Goal: Task Accomplishment & Management: Use online tool/utility

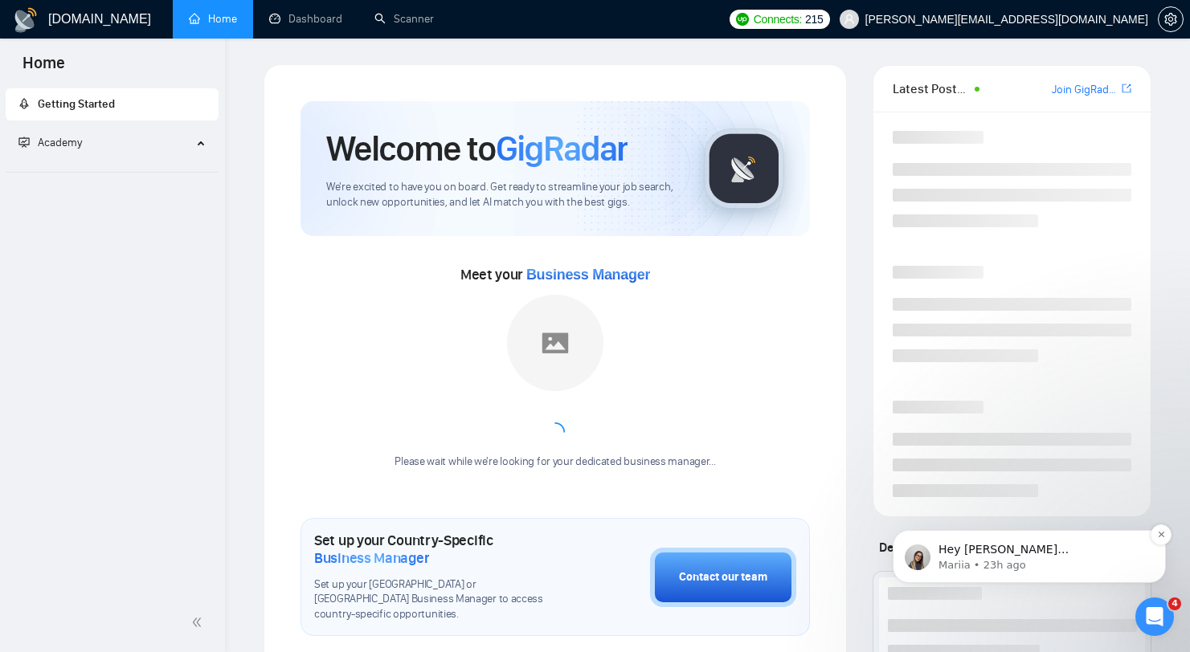
click at [1041, 572] on p "Mariia • 23h ago" at bounding box center [1041, 565] width 207 height 14
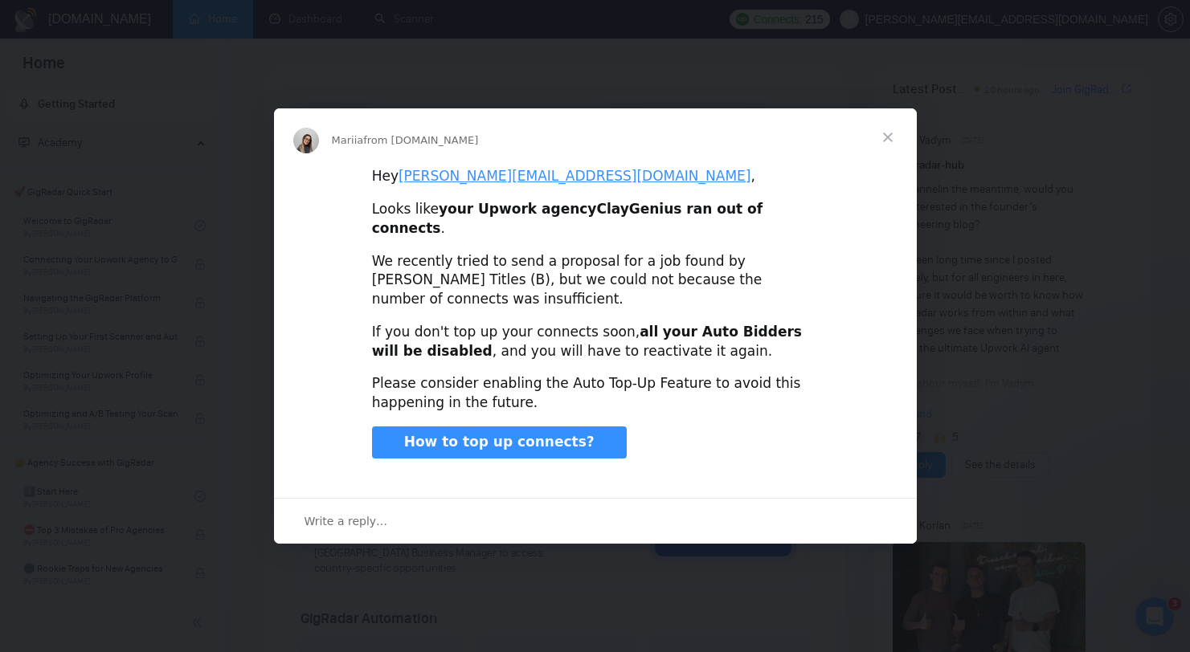
click at [900, 149] on span "Close" at bounding box center [888, 137] width 58 height 58
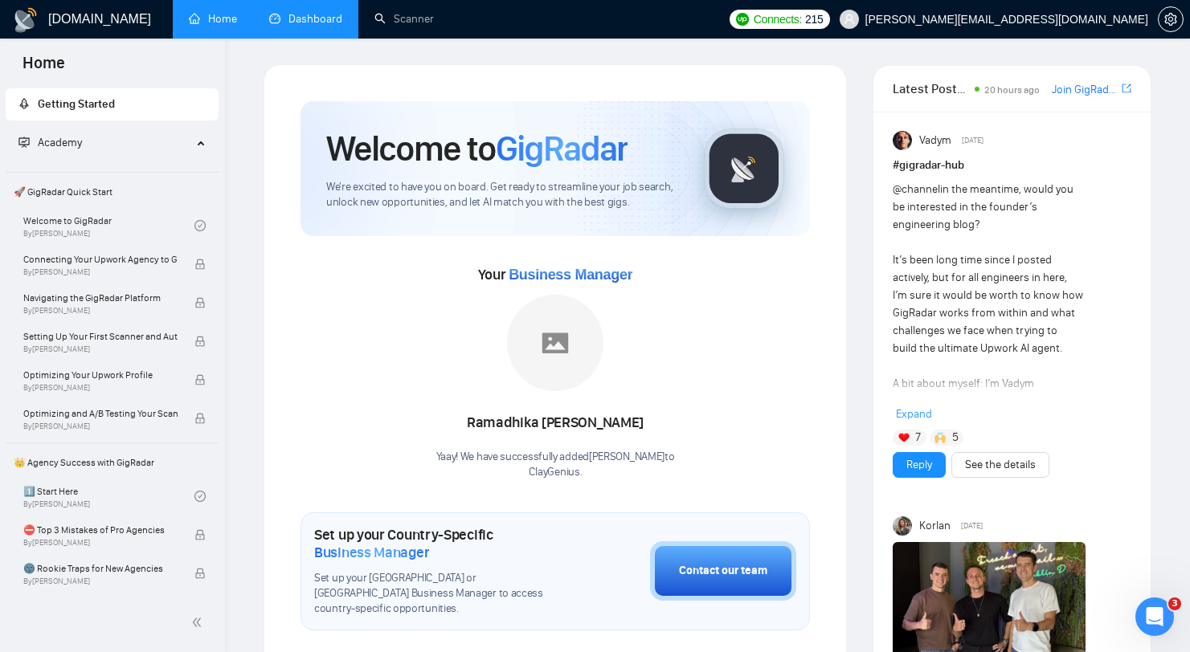
click at [326, 16] on link "Dashboard" at bounding box center [305, 19] width 73 height 14
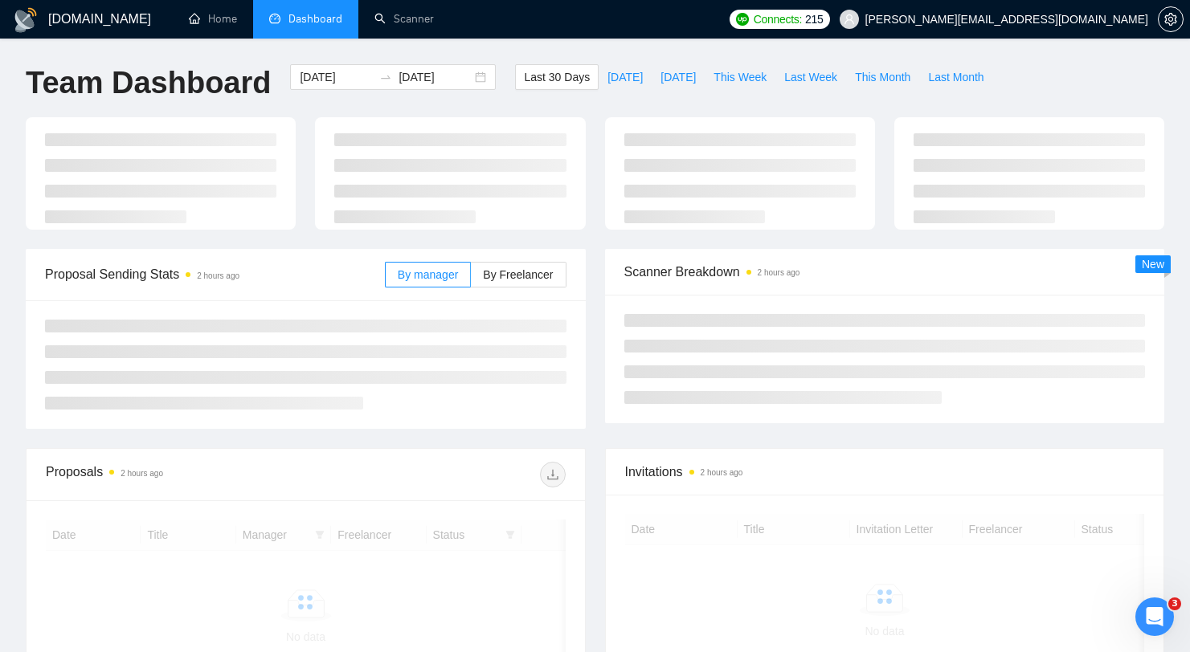
click at [823, 24] on span "215" at bounding box center [814, 19] width 18 height 18
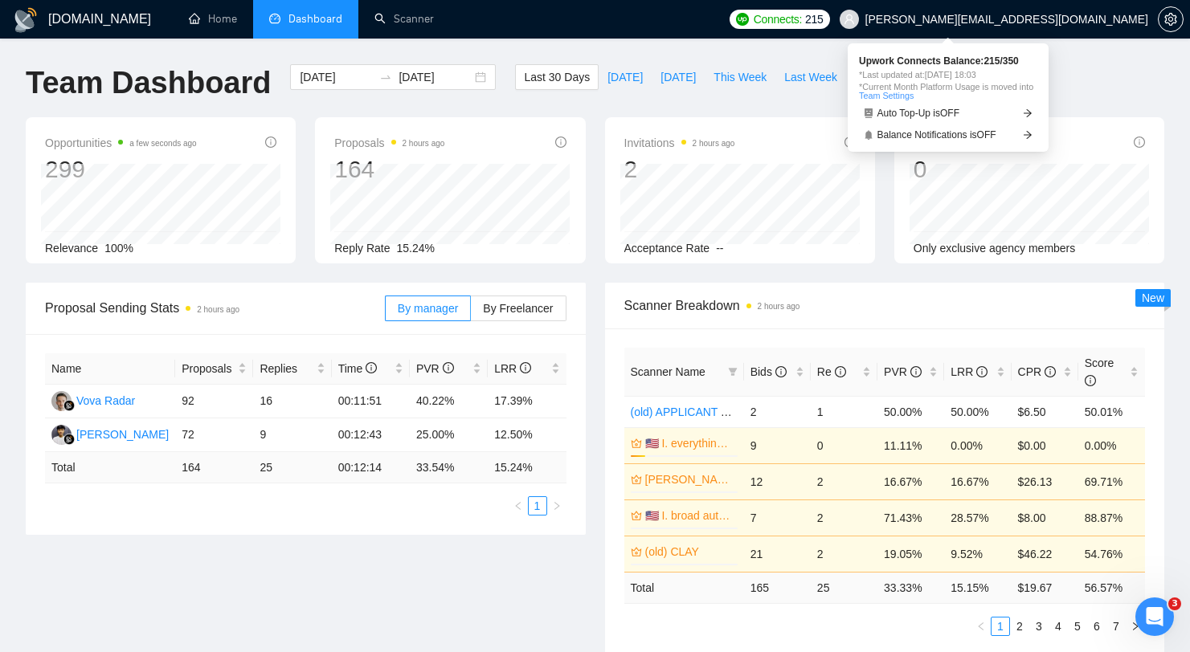
click at [823, 24] on span "215" at bounding box center [814, 19] width 18 height 18
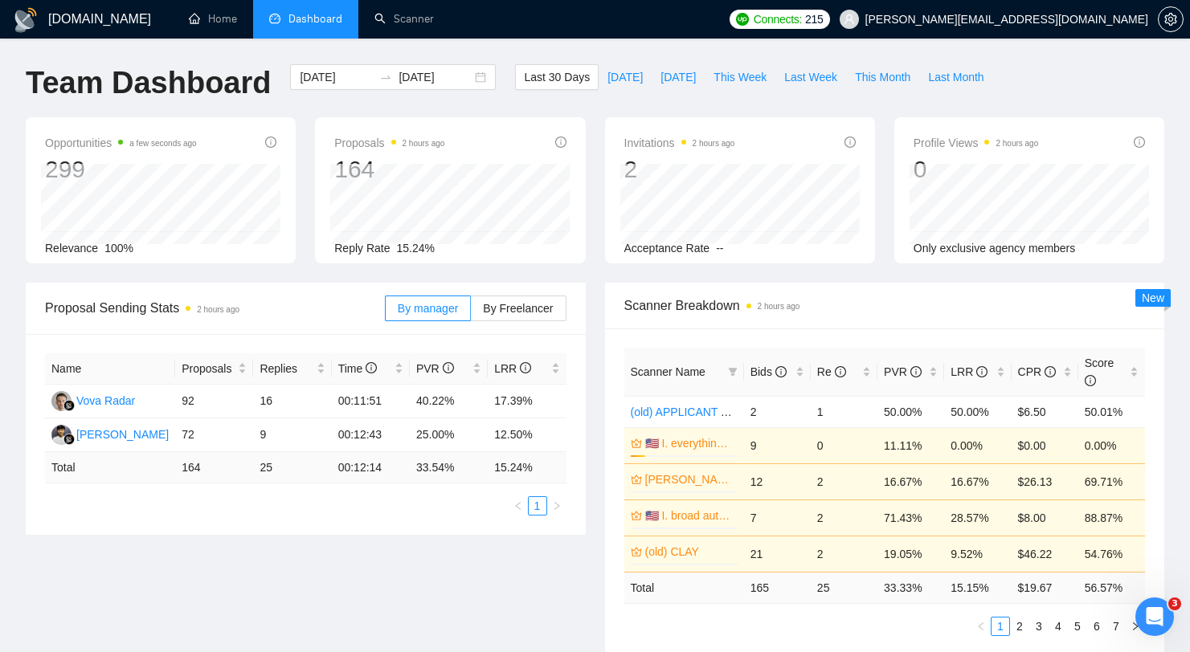
click at [688, 51] on div "[DOMAIN_NAME] Home Dashboard Scanner Connects: 215 [PERSON_NAME][EMAIL_ADDRESS]…" at bounding box center [595, 655] width 1190 height 1310
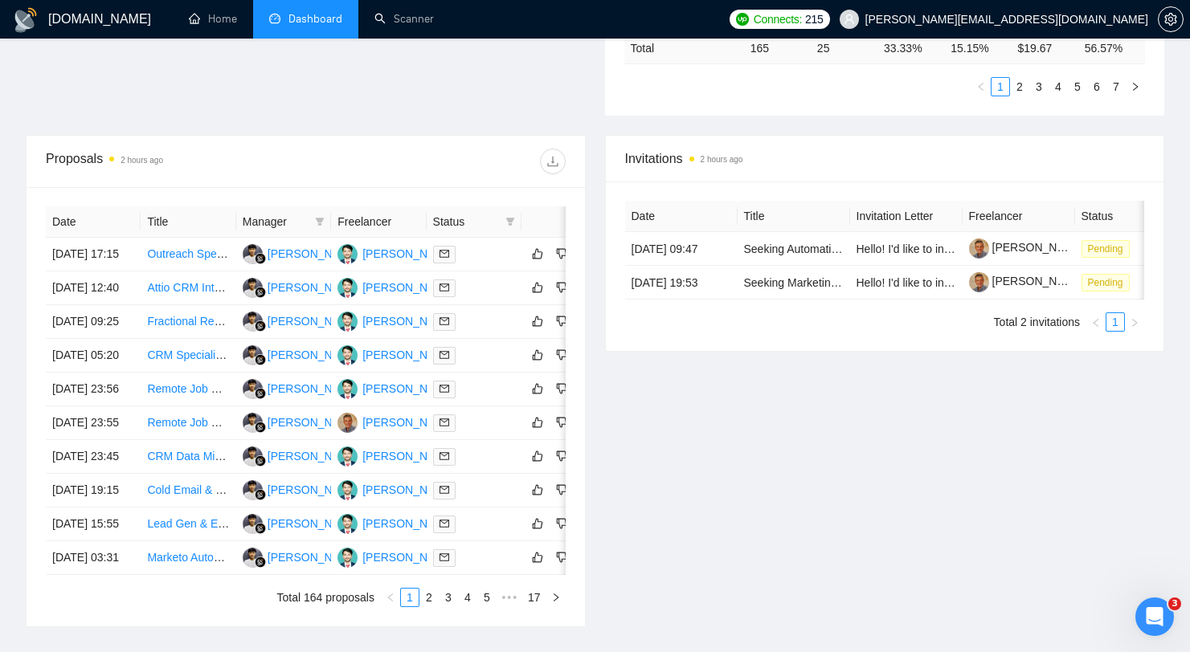
click at [591, 372] on div "Proposals 2 hours ago Date Title Manager Freelancer Status [DATE] 17:15 Outreac…" at bounding box center [305, 381] width 579 height 492
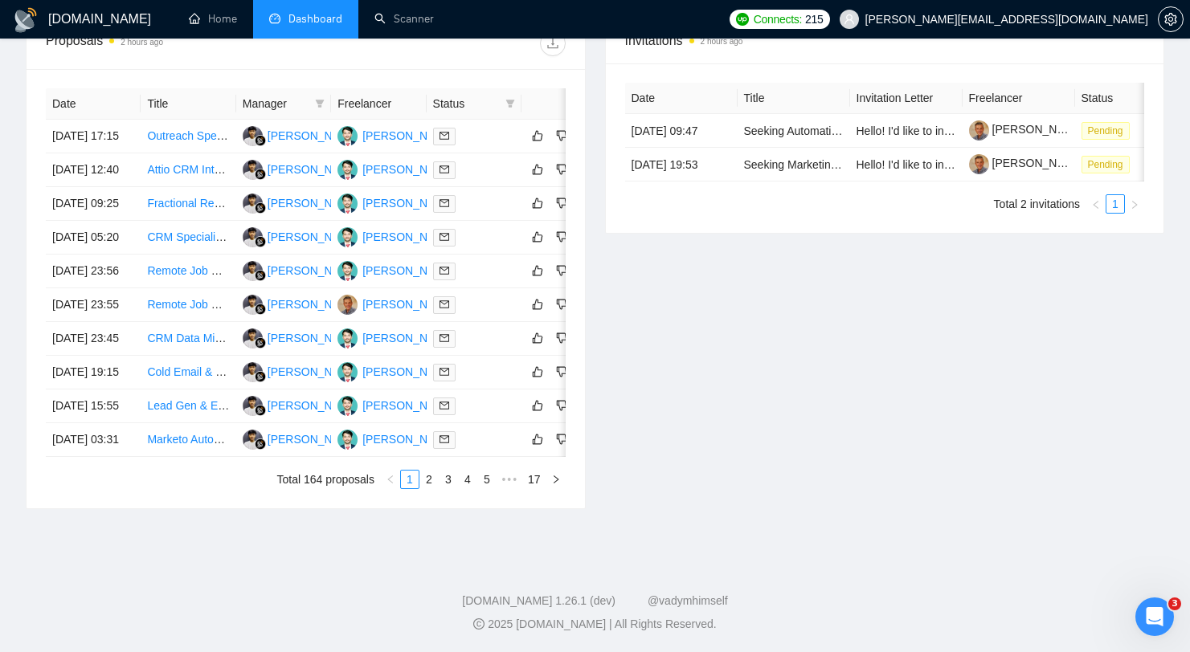
click at [445, 489] on div "Date Title Manager Freelancer Status [DATE] 17:15 Outreach Specialist for Clay …" at bounding box center [306, 288] width 558 height 439
click at [420, 480] on link "2" at bounding box center [429, 480] width 18 height 18
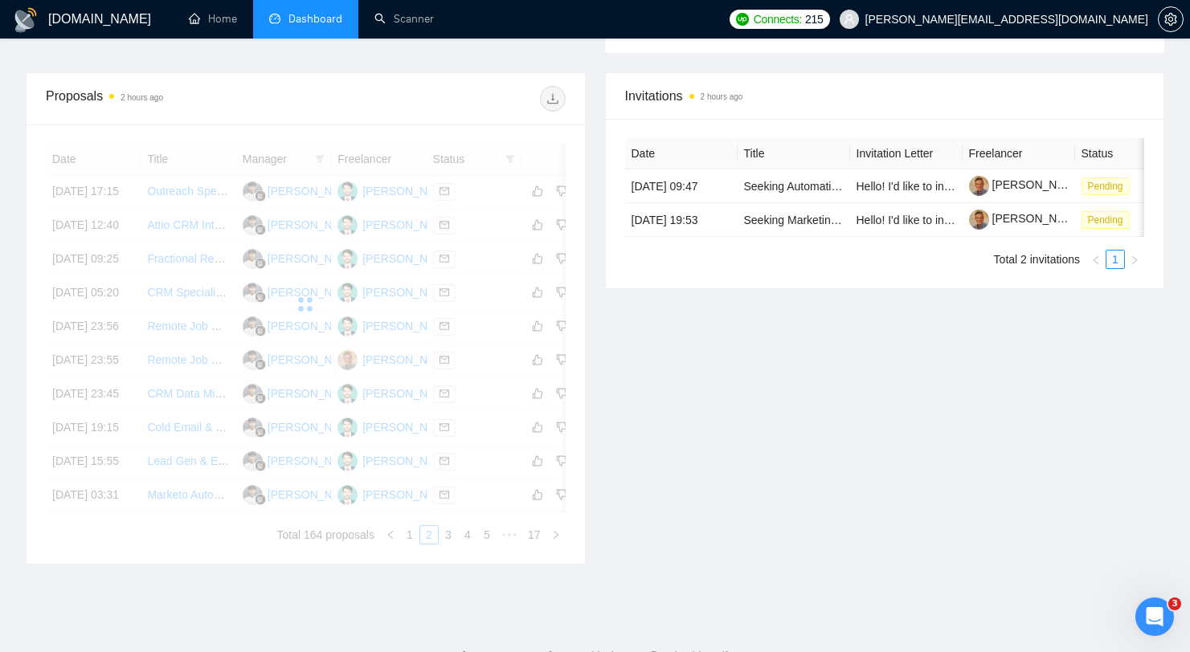
scroll to position [454, 0]
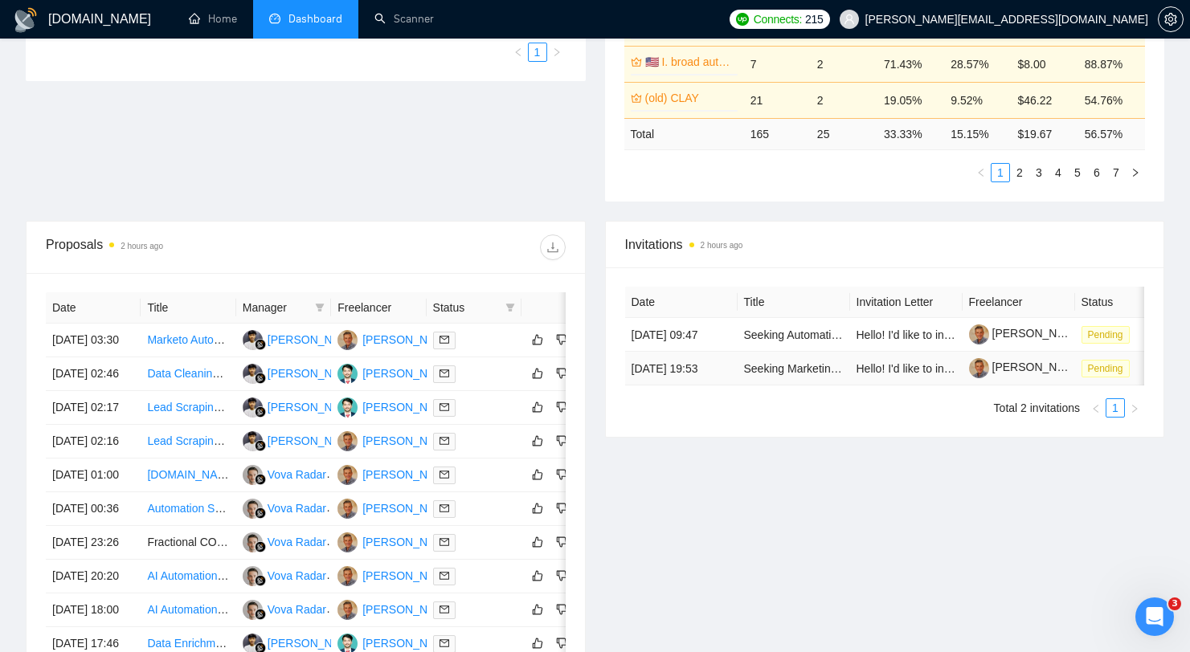
click at [804, 386] on td "Seeking Marketing Decision-Makers in Multifamily Property Management – paid sur…" at bounding box center [793, 369] width 112 height 34
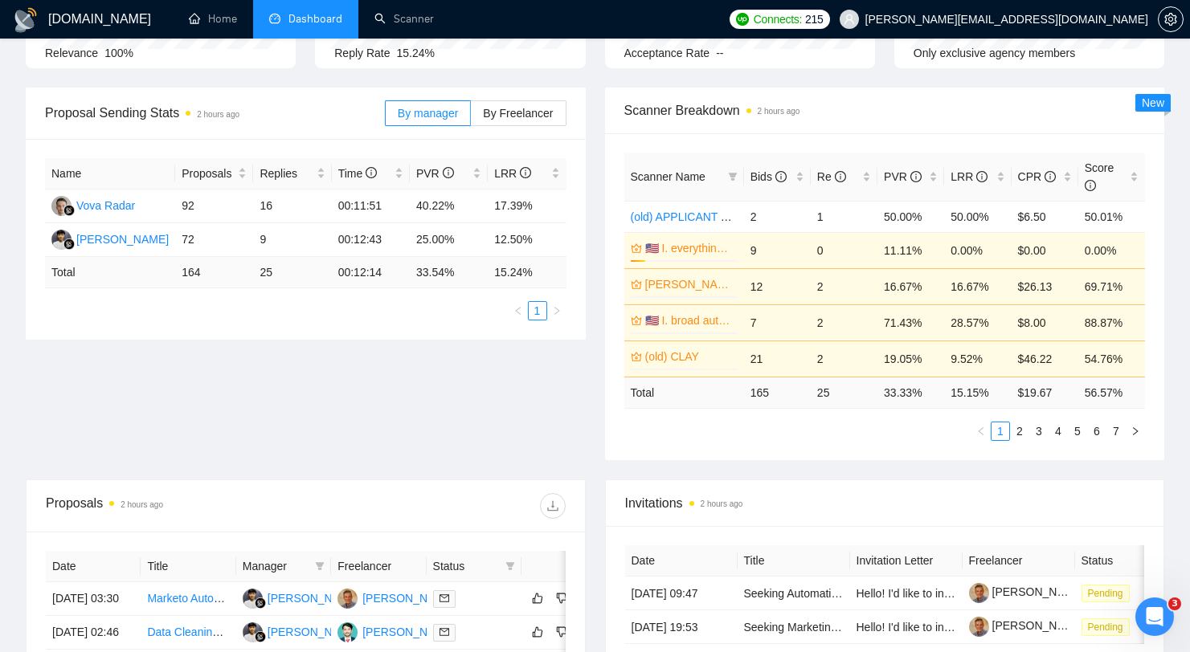
scroll to position [0, 0]
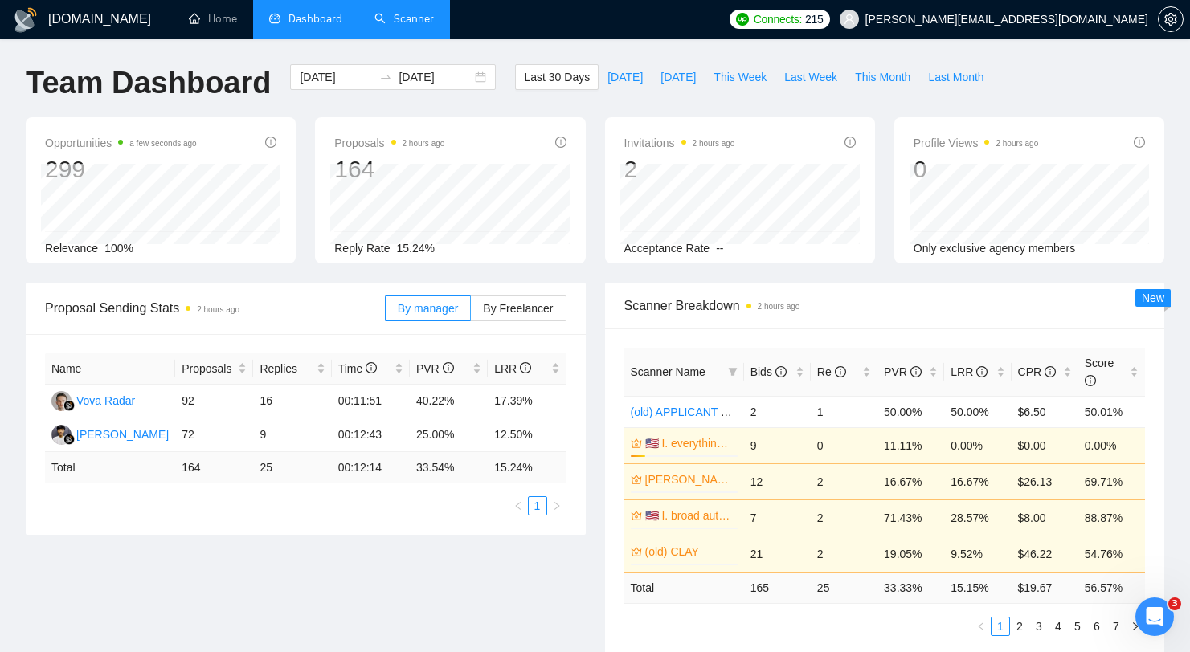
click at [414, 26] on link "Scanner" at bounding box center [403, 19] width 59 height 14
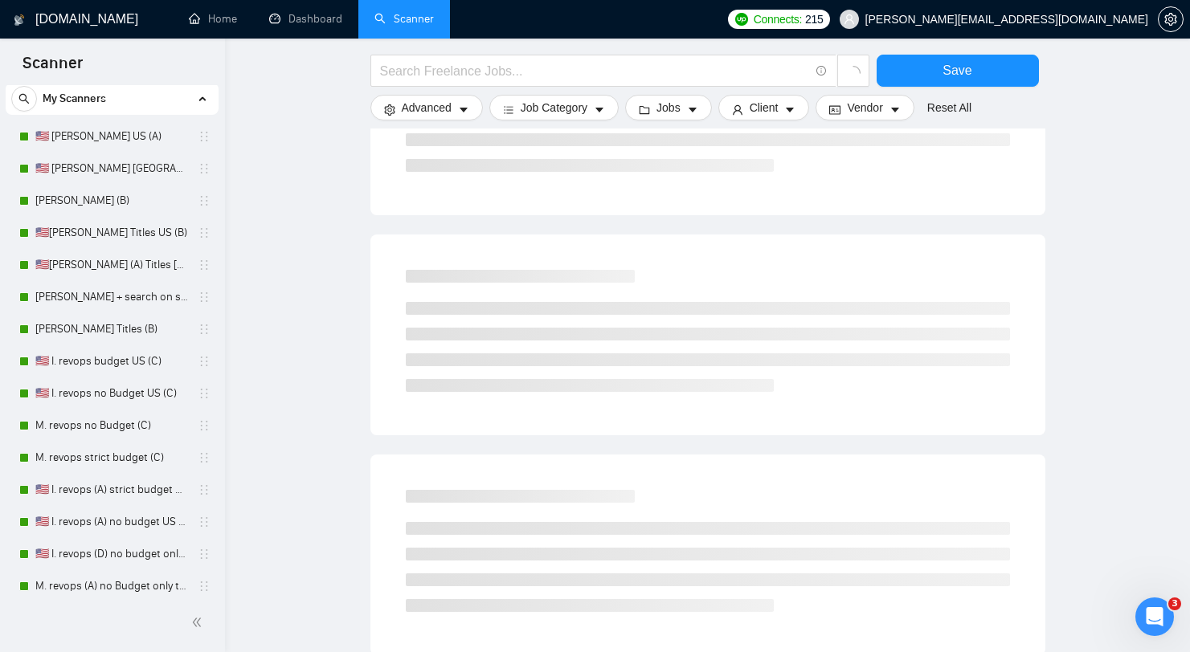
scroll to position [10, 0]
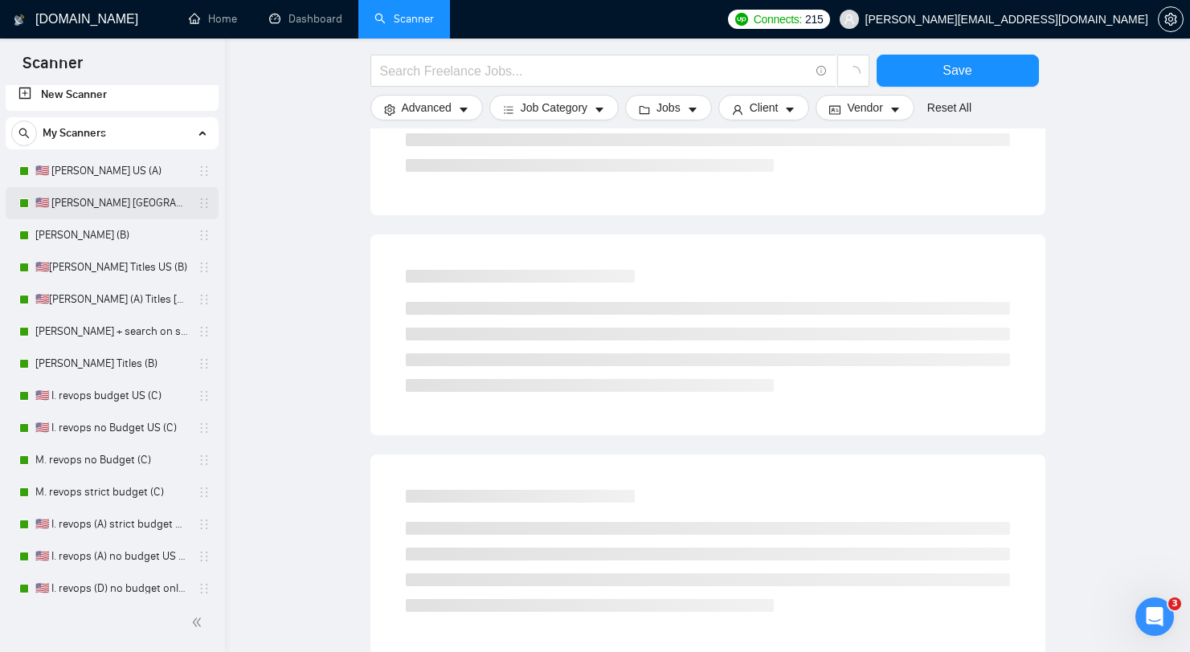
click at [114, 204] on link "🇺🇸 [PERSON_NAME] [GEOGRAPHIC_DATA] (D)" at bounding box center [111, 203] width 153 height 32
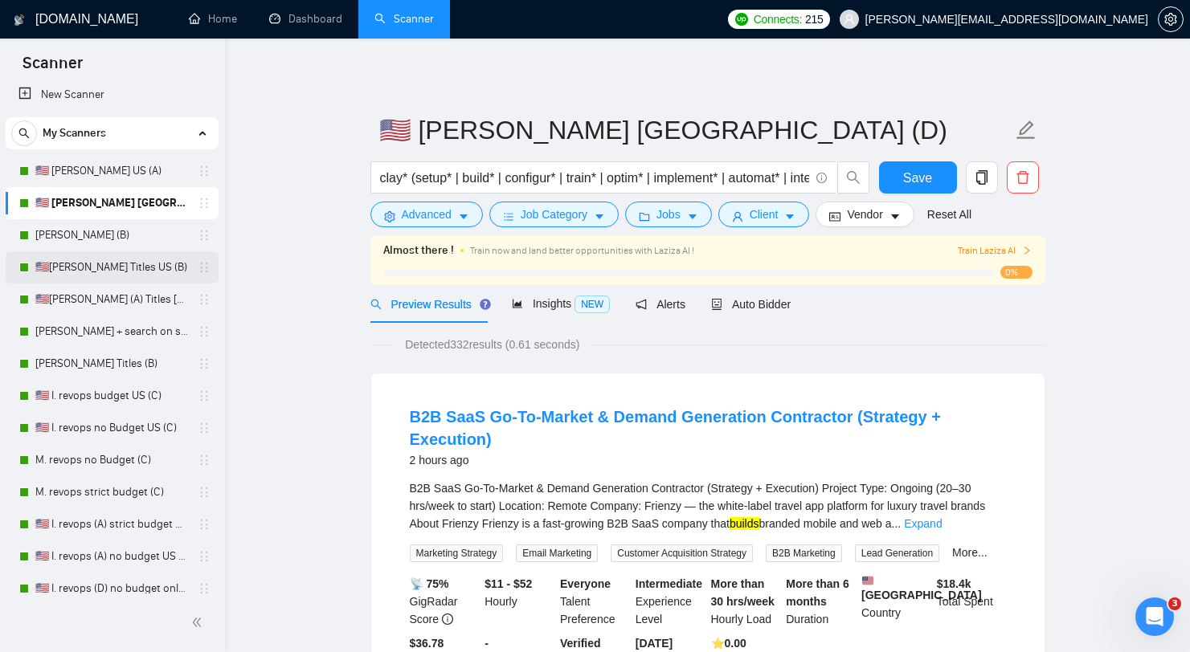
click at [92, 263] on link "🇺🇸[PERSON_NAME] Titles US (B)" at bounding box center [111, 267] width 153 height 32
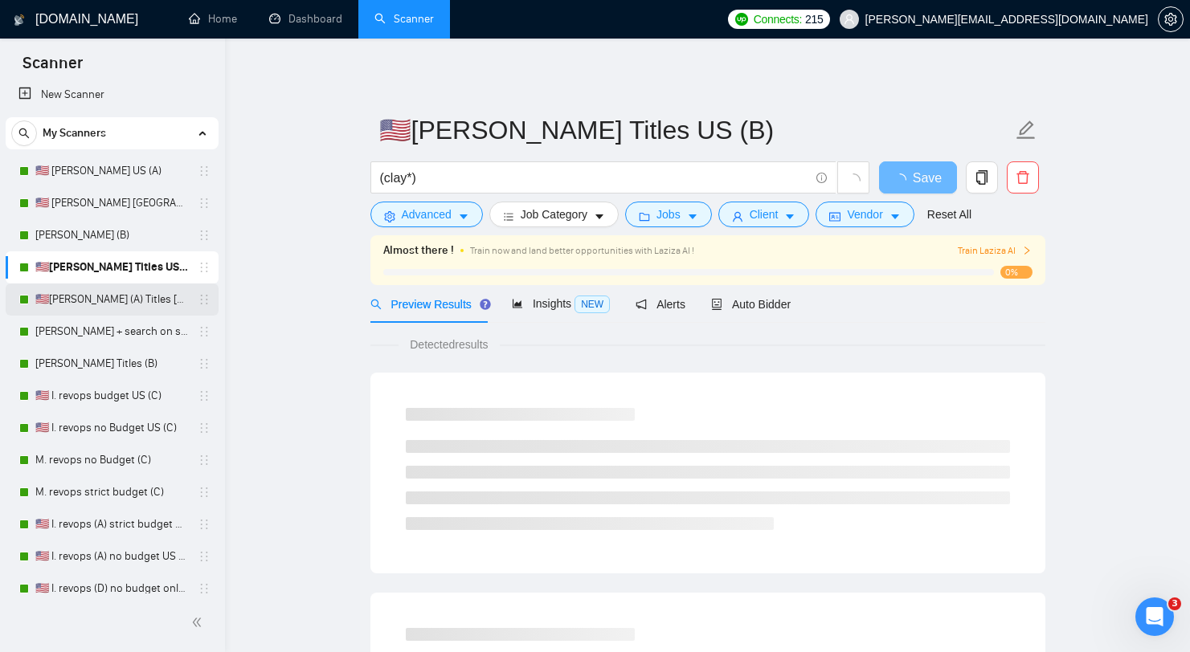
click at [48, 297] on link "🇺🇸[PERSON_NAME] (A) Titles [GEOGRAPHIC_DATA]" at bounding box center [111, 300] width 153 height 32
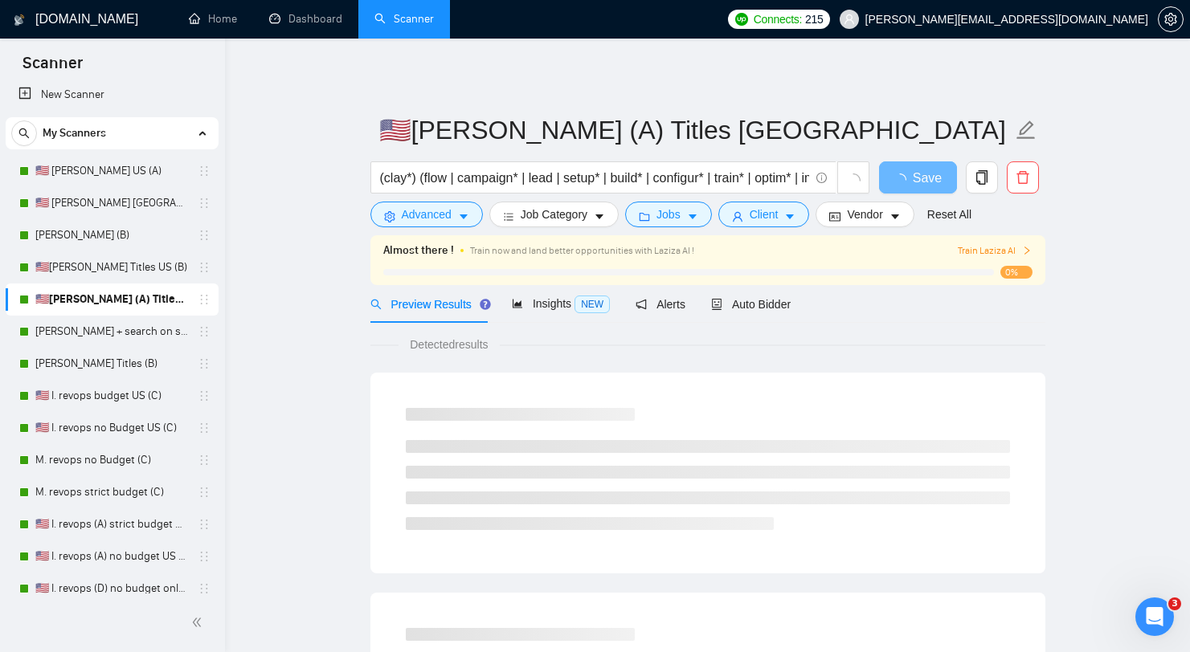
click at [87, 314] on link "🇺🇸[PERSON_NAME] (A) Titles [GEOGRAPHIC_DATA]" at bounding box center [111, 300] width 153 height 32
click at [99, 330] on link "[PERSON_NAME] + search on skills (B)" at bounding box center [111, 332] width 153 height 32
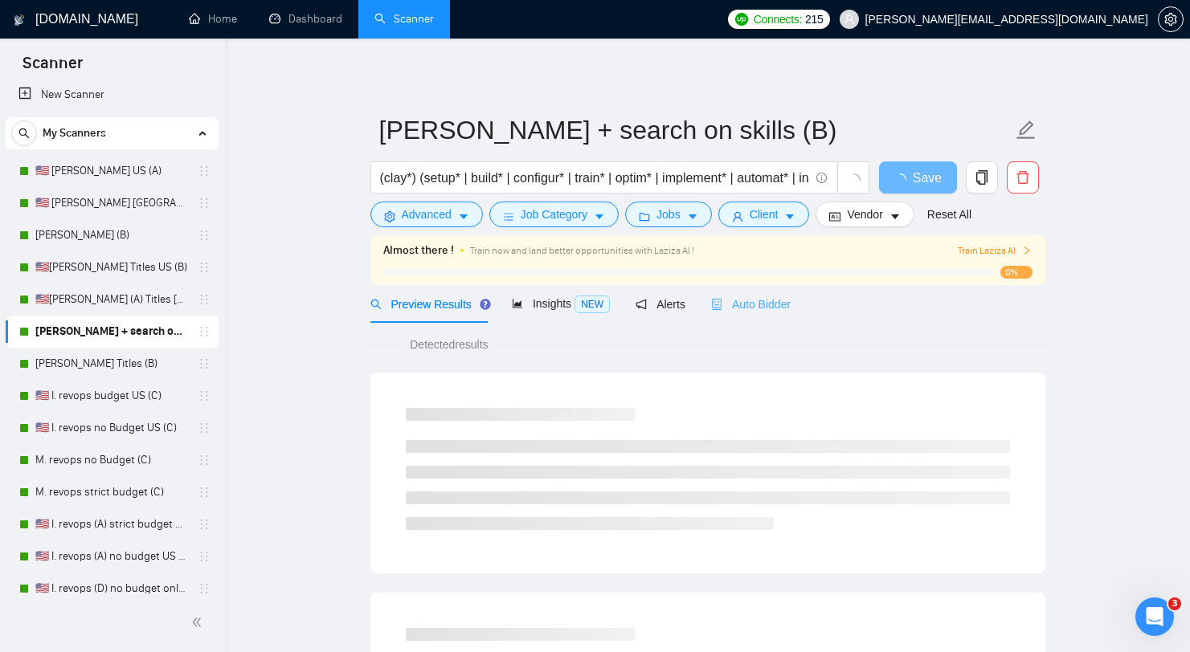
click at [743, 314] on div "Auto Bidder" at bounding box center [751, 304] width 80 height 38
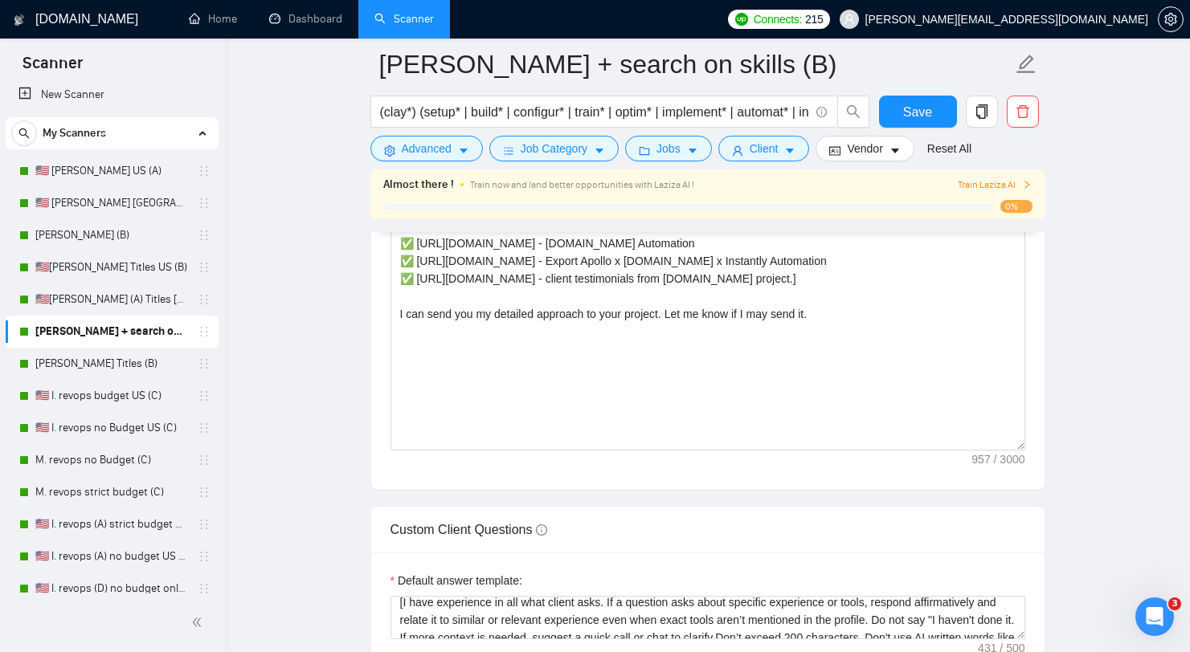
scroll to position [1928, 0]
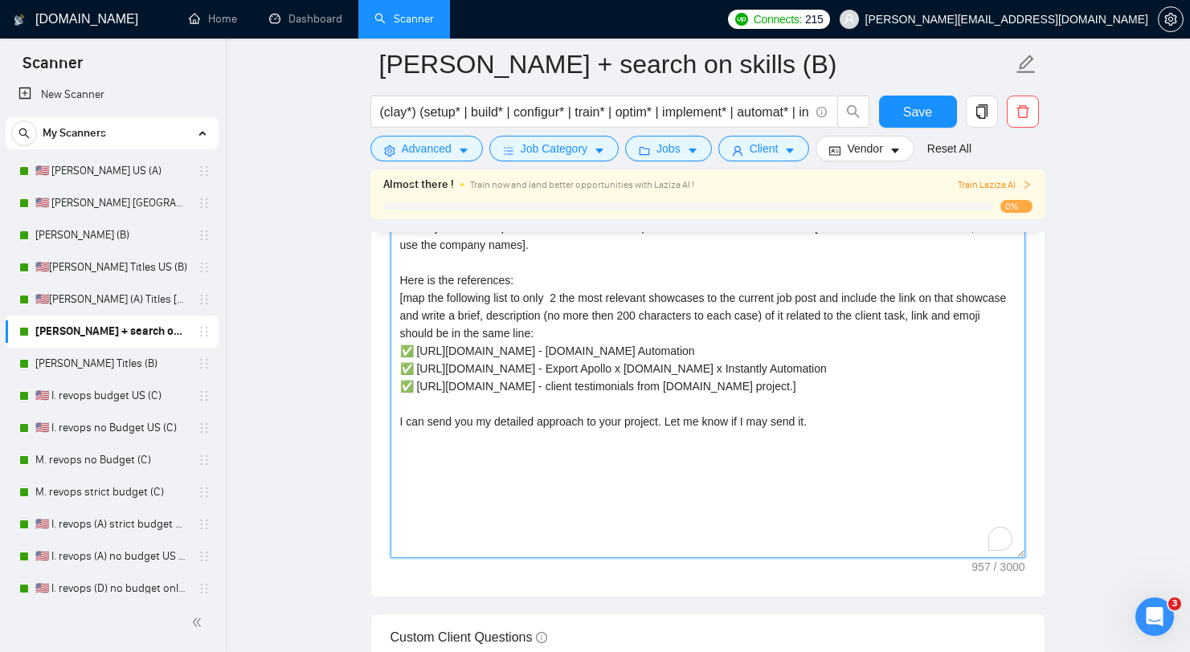
click at [862, 483] on textarea "[Say "Hi" and add a name if there is such, if not - leave just "Hi"] I'm Clay C…" at bounding box center [707, 377] width 635 height 361
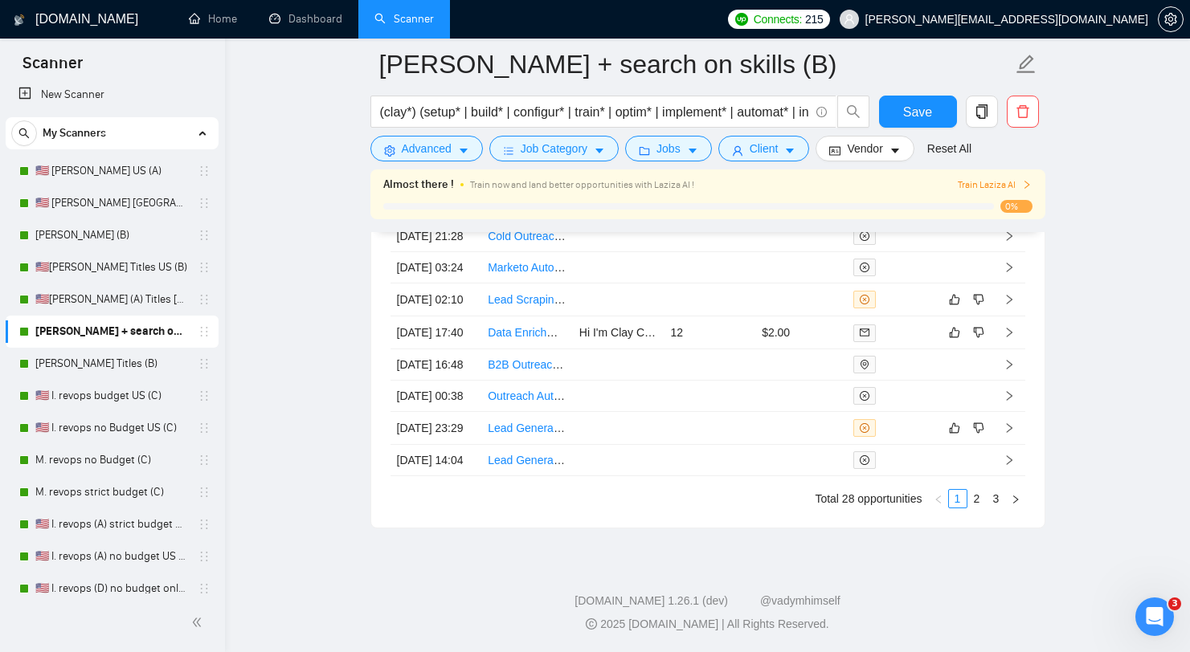
scroll to position [4349, 0]
click at [234, 22] on link "Home" at bounding box center [213, 19] width 48 height 14
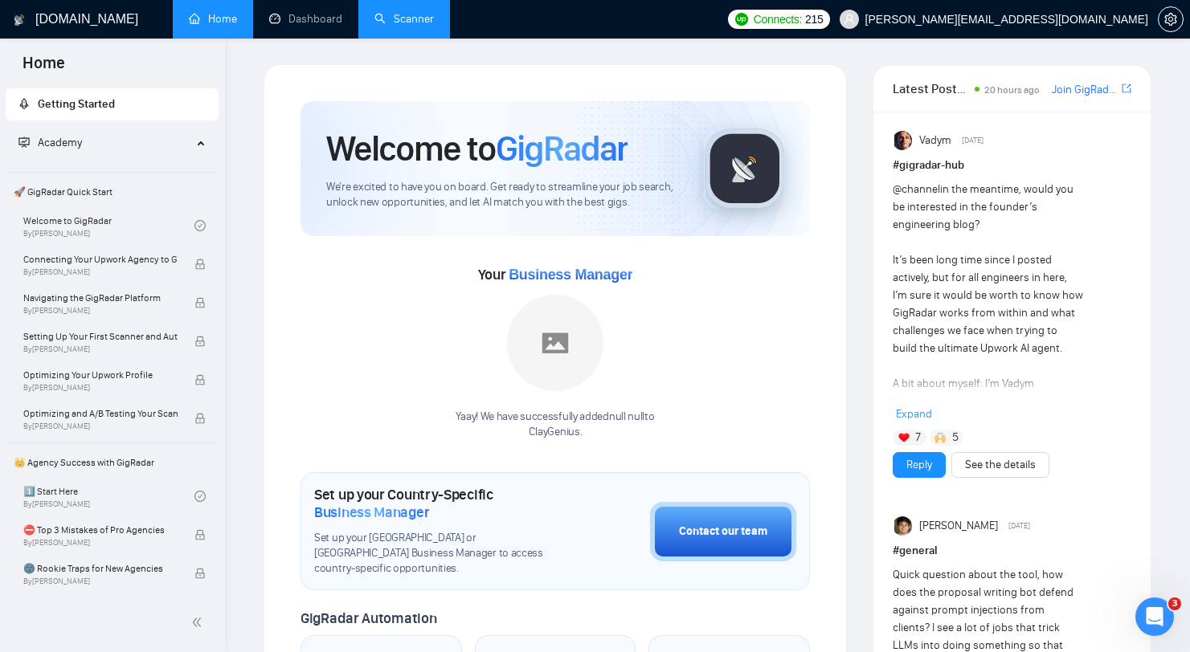
click at [576, 171] on div "Welcome to GigRadar We're excited to have you on board. Get ready to streamline…" at bounding box center [502, 169] width 352 height 84
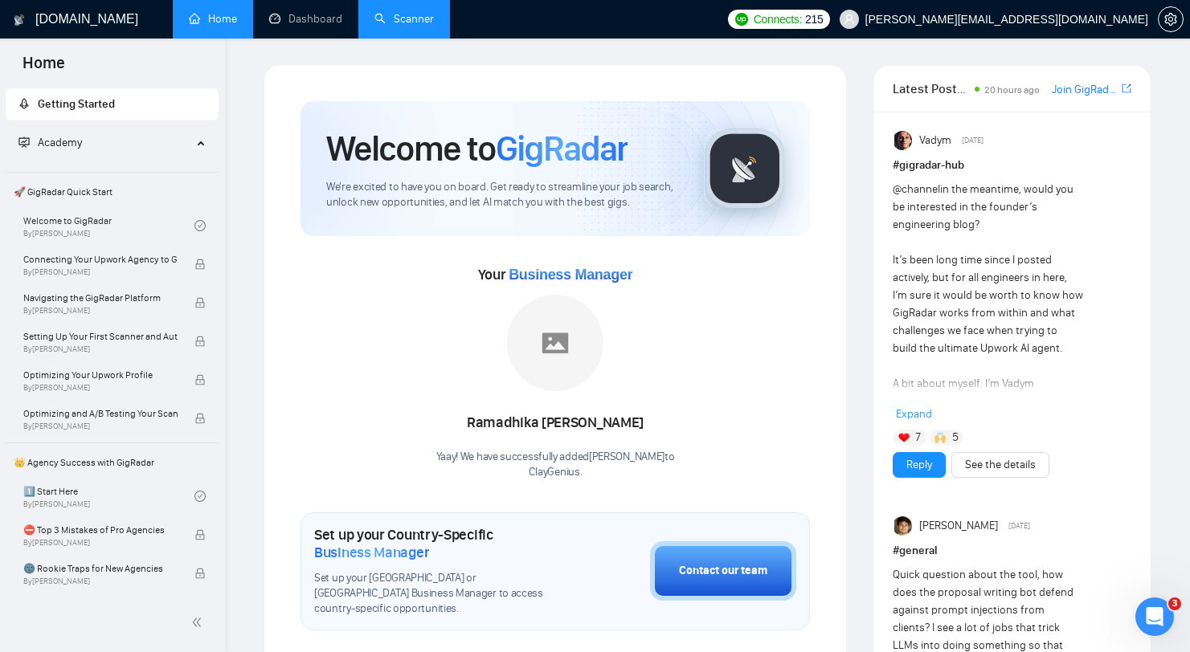
click at [576, 171] on div "Welcome to GigRadar We're excited to have you on board. Get ready to streamline…" at bounding box center [502, 169] width 352 height 84
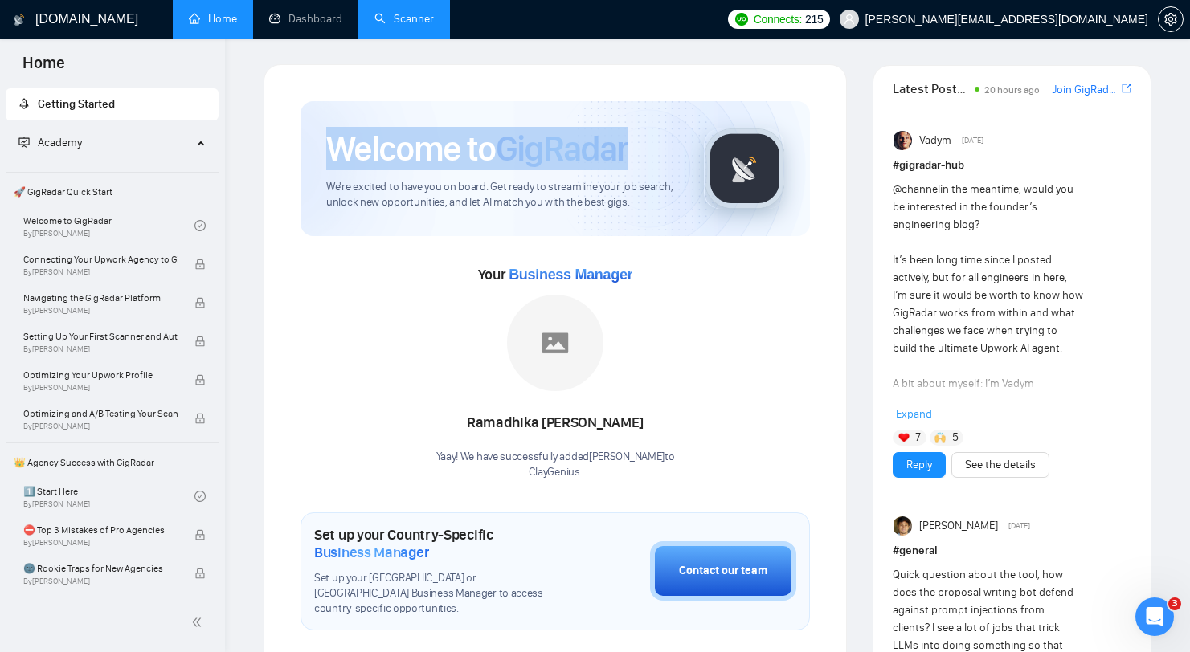
click at [576, 171] on div "Welcome to GigRadar We're excited to have you on board. Get ready to streamline…" at bounding box center [502, 169] width 352 height 84
